Goal: Task Accomplishment & Management: Use online tool/utility

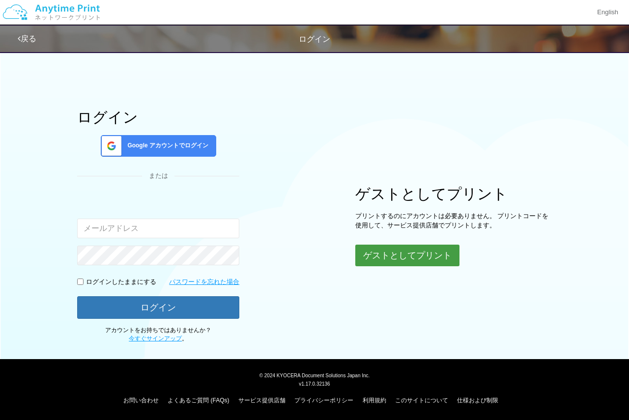
click at [402, 246] on button "ゲストとしてプリント" at bounding box center [407, 256] width 104 height 22
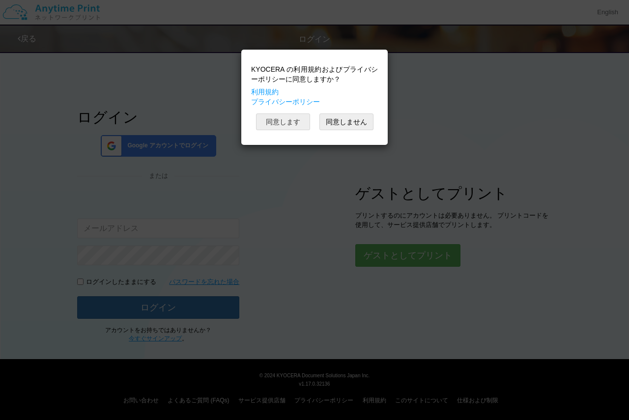
click at [288, 116] on button "同意します" at bounding box center [283, 121] width 54 height 17
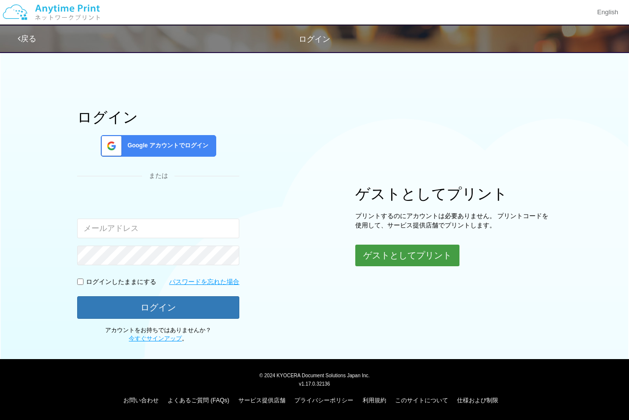
click at [402, 254] on button "ゲストとしてプリント" at bounding box center [407, 256] width 104 height 22
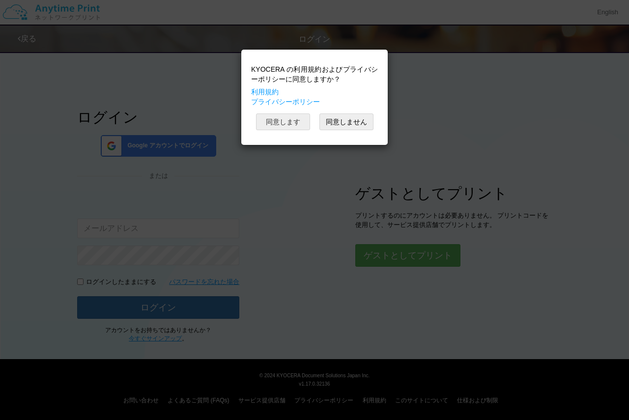
click at [285, 118] on button "同意します" at bounding box center [283, 121] width 54 height 17
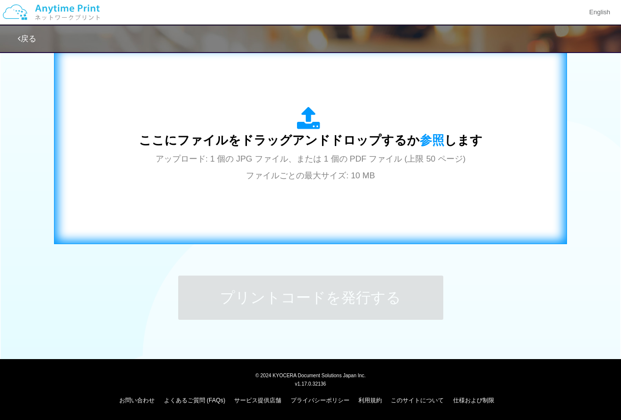
scroll to position [278, 0]
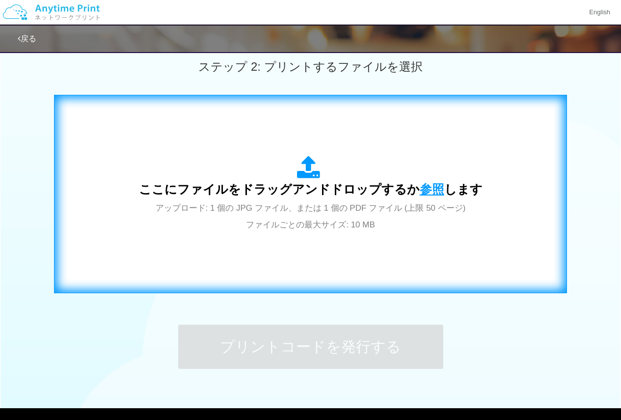
click at [428, 190] on span "参照" at bounding box center [432, 189] width 25 height 14
click at [430, 187] on span "参照" at bounding box center [432, 189] width 25 height 14
click at [429, 190] on span "参照" at bounding box center [432, 189] width 25 height 14
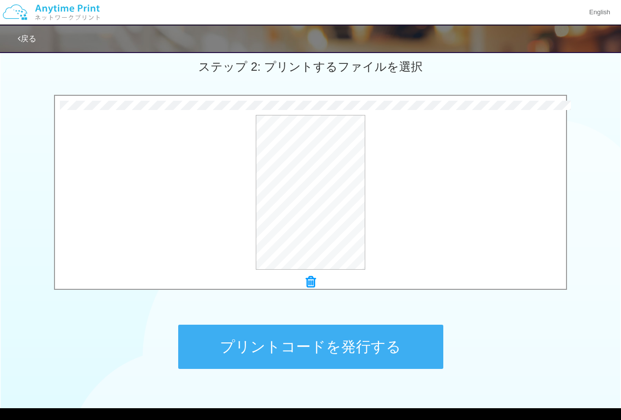
click at [327, 343] on button "プリントコードを発行する" at bounding box center [310, 347] width 265 height 44
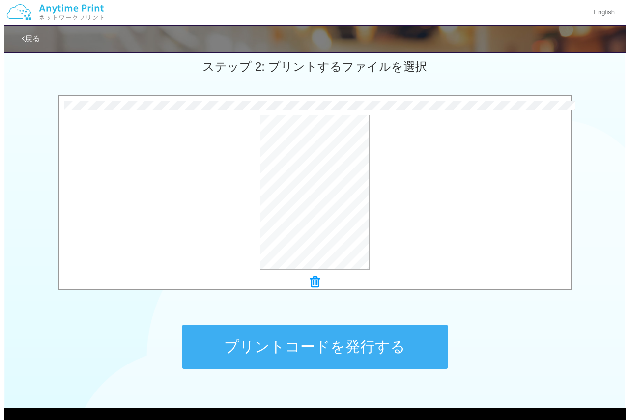
scroll to position [0, 0]
